Goal: Information Seeking & Learning: Check status

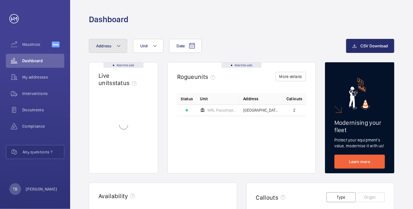
click at [117, 48] on mat-icon at bounding box center [118, 45] width 5 height 7
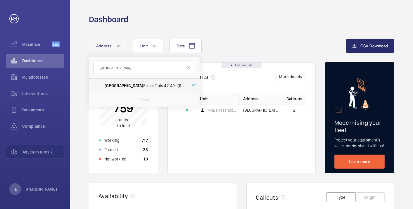
type input "[GEOGRAPHIC_DATA]"
click at [126, 88] on span "[GEOGRAPHIC_DATA] [STREET_ADDRESS]" at bounding box center [145, 86] width 80 height 6
click at [104, 88] on input "[GEOGRAPHIC_DATA] [STREET_ADDRESS]" at bounding box center [98, 86] width 12 height 12
checkbox input "true"
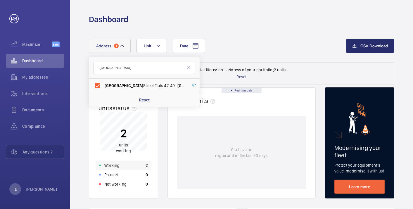
click at [138, 168] on div "Working 2" at bounding box center [124, 165] width 56 height 9
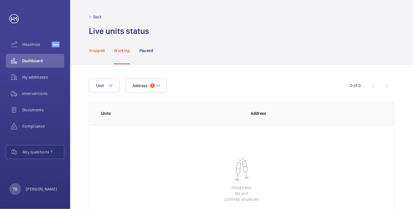
click at [90, 54] on div "Stopped" at bounding box center [97, 51] width 16 height 28
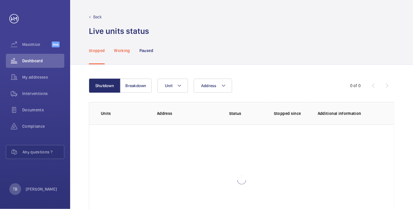
click at [123, 54] on div "Working" at bounding box center [122, 51] width 16 height 28
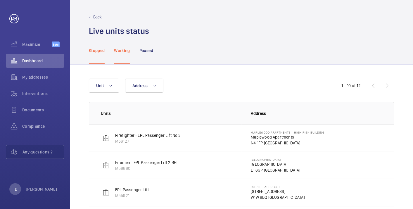
click at [137, 51] on nav "Stopped Working Paused" at bounding box center [121, 51] width 64 height 28
click at [150, 49] on p "Paused" at bounding box center [146, 51] width 14 height 6
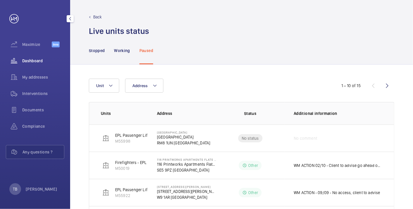
click at [29, 65] on div "Dashboard" at bounding box center [35, 61] width 58 height 14
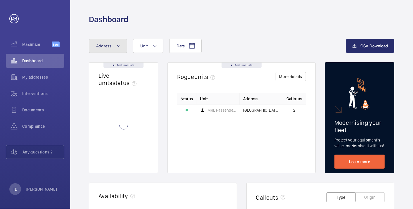
click at [112, 46] on button "Address" at bounding box center [108, 46] width 38 height 14
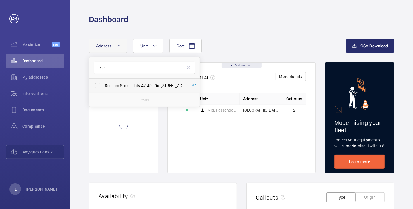
type input "dur"
click at [145, 87] on span "Dur [GEOGRAPHIC_DATA] Flats [STREET_ADDRESS]" at bounding box center [145, 86] width 80 height 6
click at [104, 87] on input "Dur [GEOGRAPHIC_DATA] Flats [STREET_ADDRESS]" at bounding box center [98, 86] width 12 height 12
checkbox input "true"
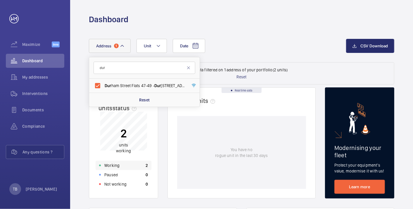
click at [129, 166] on div "Working 2" at bounding box center [124, 165] width 56 height 9
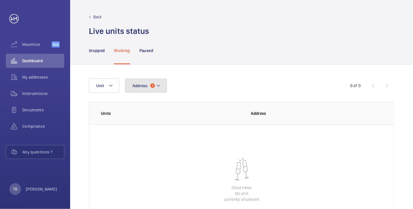
click at [142, 91] on button "Address 1" at bounding box center [146, 86] width 42 height 14
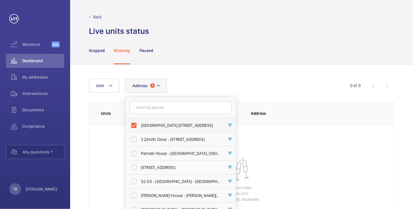
click at [189, 124] on span "[GEOGRAPHIC_DATA] [STREET_ADDRESS]" at bounding box center [181, 126] width 80 height 6
click at [140, 124] on input "[GEOGRAPHIC_DATA] [STREET_ADDRESS]" at bounding box center [134, 126] width 12 height 12
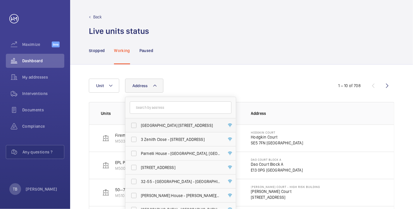
click at [189, 124] on span "[GEOGRAPHIC_DATA] [STREET_ADDRESS]" at bounding box center [181, 126] width 80 height 6
click at [140, 124] on input "[GEOGRAPHIC_DATA] [STREET_ADDRESS]" at bounding box center [134, 126] width 12 height 12
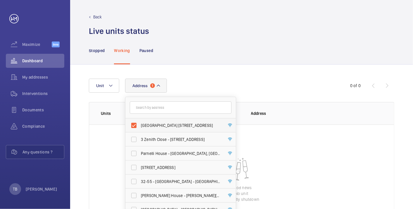
click at [189, 124] on span "[GEOGRAPHIC_DATA] [STREET_ADDRESS]" at bounding box center [181, 126] width 80 height 6
click at [140, 124] on input "[GEOGRAPHIC_DATA] [STREET_ADDRESS]" at bounding box center [134, 126] width 12 height 12
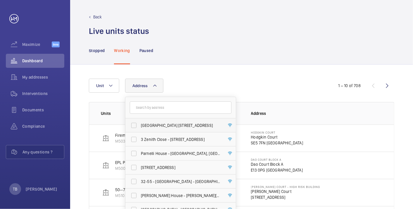
click at [189, 124] on span "[GEOGRAPHIC_DATA] [STREET_ADDRESS]" at bounding box center [181, 126] width 80 height 6
click at [140, 124] on input "[GEOGRAPHIC_DATA] [STREET_ADDRESS]" at bounding box center [134, 126] width 12 height 12
checkbox input "true"
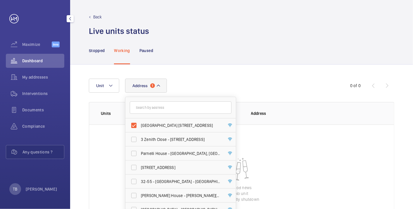
click at [46, 63] on span "Dashboard" at bounding box center [43, 61] width 42 height 6
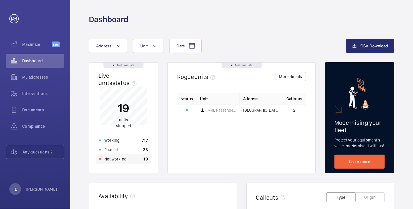
click at [135, 157] on div "Not working 19" at bounding box center [124, 158] width 56 height 9
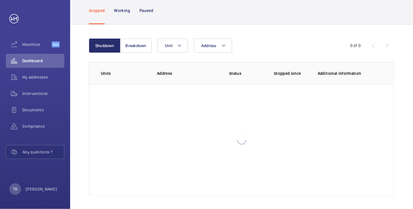
scroll to position [40, 0]
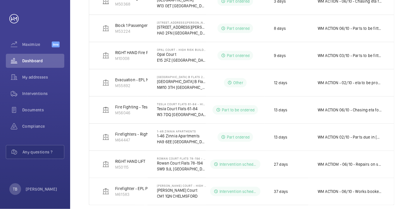
scroll to position [254, 0]
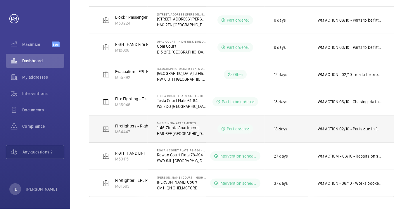
click at [331, 129] on p "WM ACTION 02/10 - Parts due in tomorrow 30/09 - Parts due Friday 25/09 - reques…" at bounding box center [350, 129] width 65 height 6
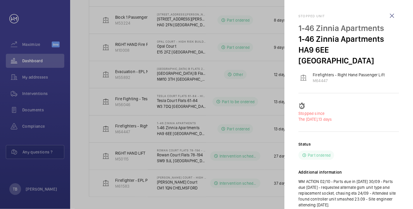
click at [146, 74] on div at bounding box center [206, 104] width 413 height 209
